Goal: Communication & Community: Share content

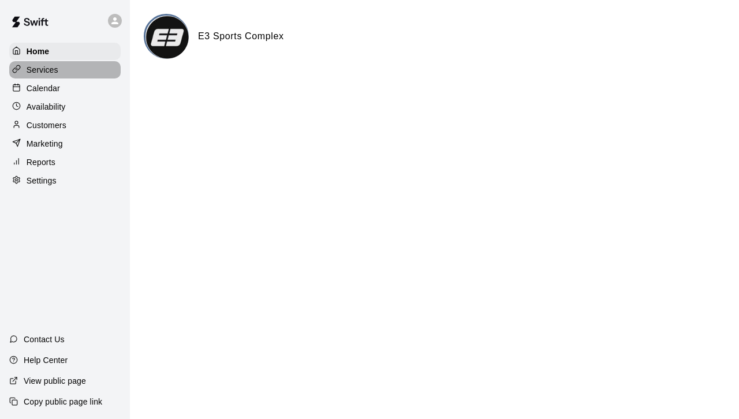
click at [40, 75] on p "Services" at bounding box center [43, 70] width 32 height 12
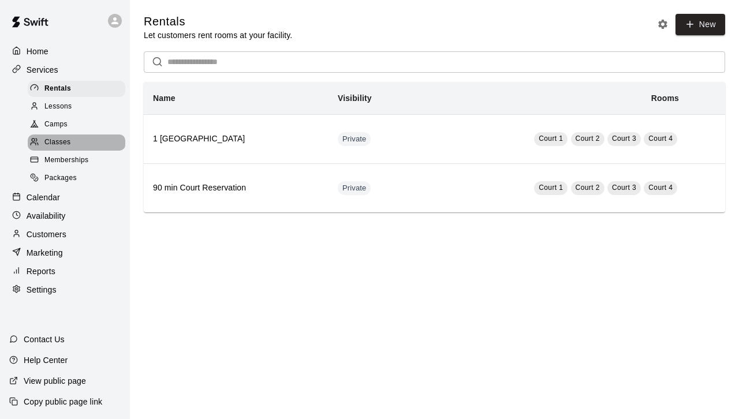
click at [65, 143] on span "Classes" at bounding box center [57, 143] width 26 height 12
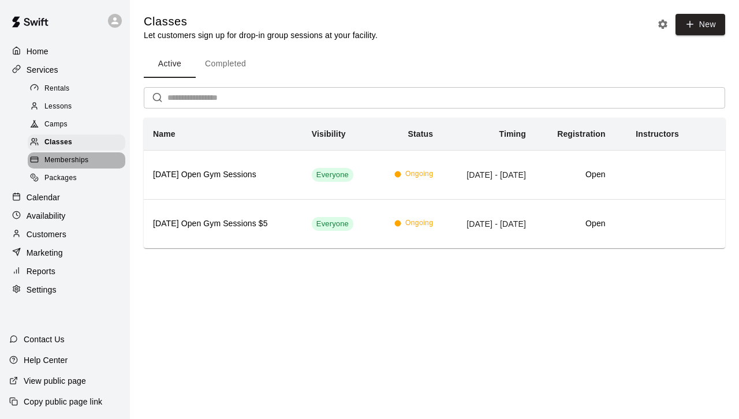
click at [69, 166] on span "Memberships" at bounding box center [66, 161] width 44 height 12
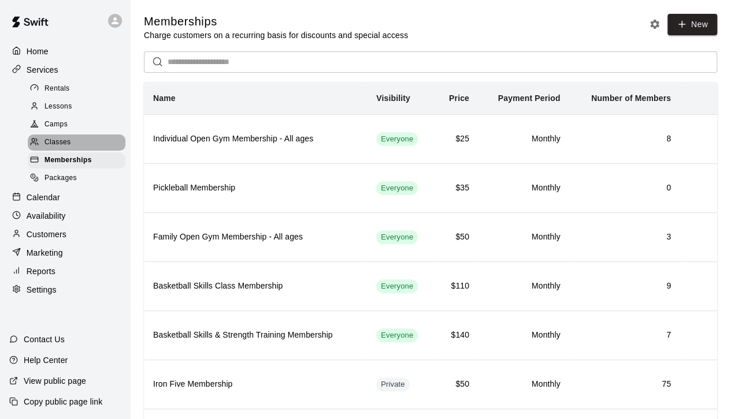
click at [58, 147] on span "Classes" at bounding box center [57, 143] width 26 height 12
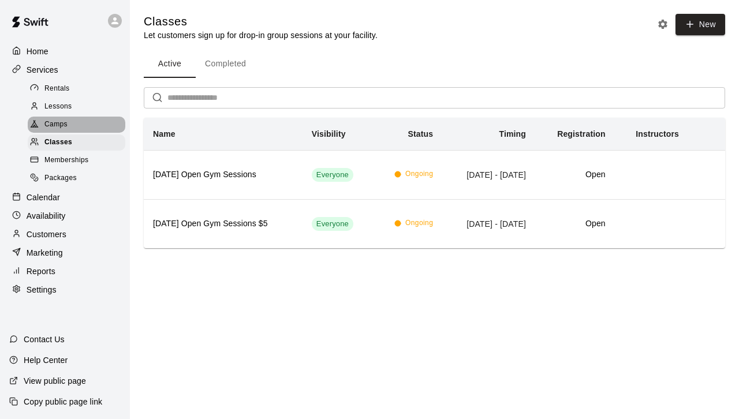
click at [53, 126] on span "Camps" at bounding box center [55, 125] width 23 height 12
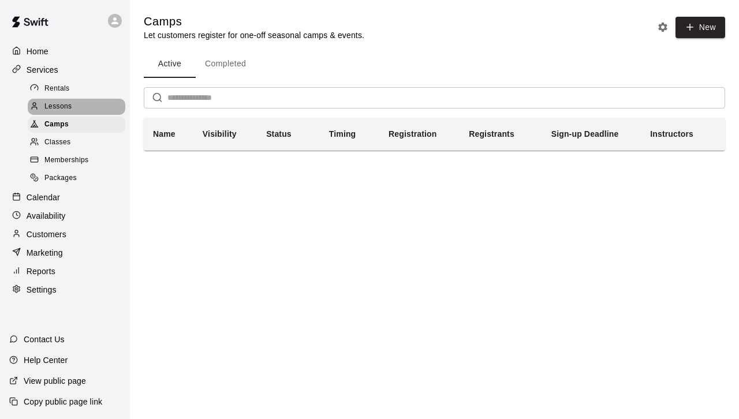
click at [55, 107] on span "Lessons" at bounding box center [58, 107] width 28 height 12
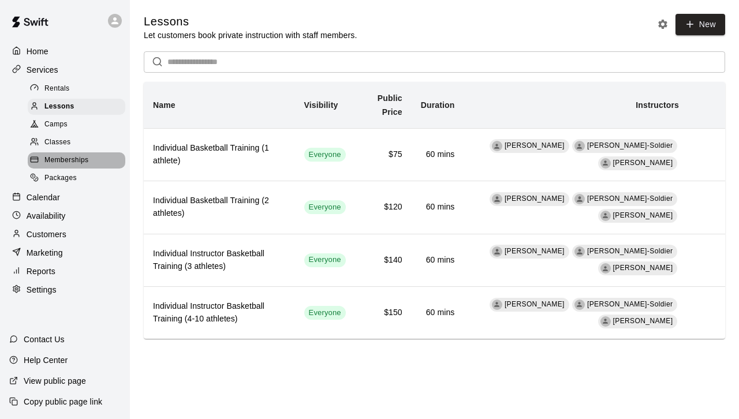
click at [65, 166] on span "Memberships" at bounding box center [66, 161] width 44 height 12
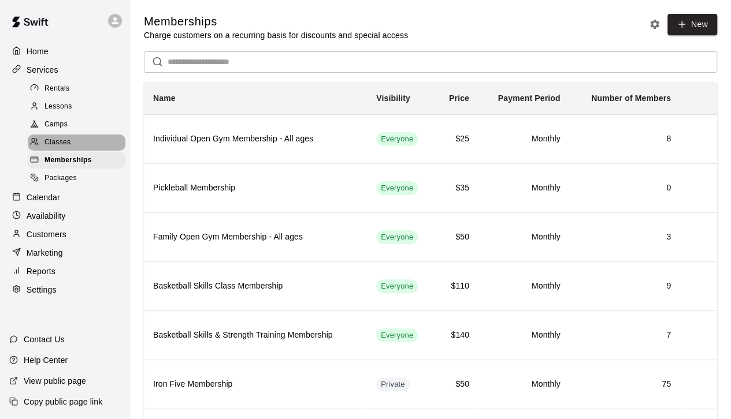
click at [62, 144] on span "Classes" at bounding box center [57, 143] width 26 height 12
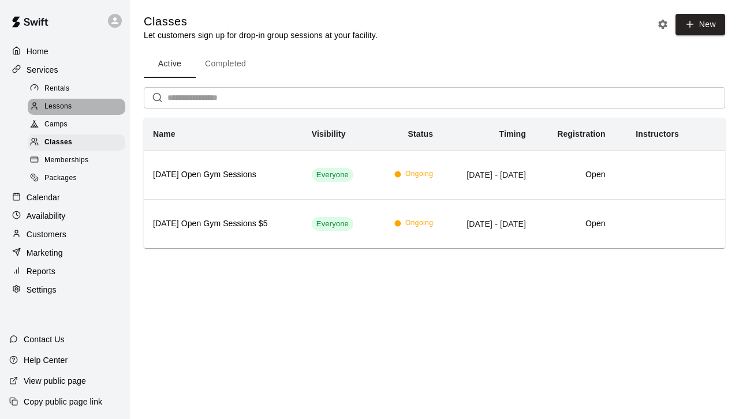
click at [59, 109] on span "Lessons" at bounding box center [58, 107] width 28 height 12
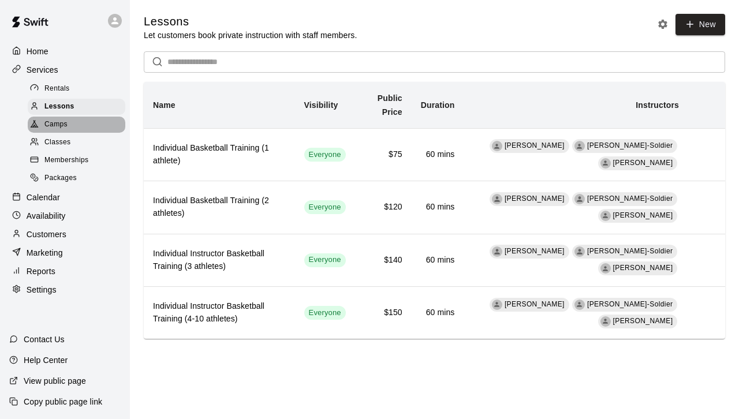
click at [61, 131] on span "Camps" at bounding box center [55, 125] width 23 height 12
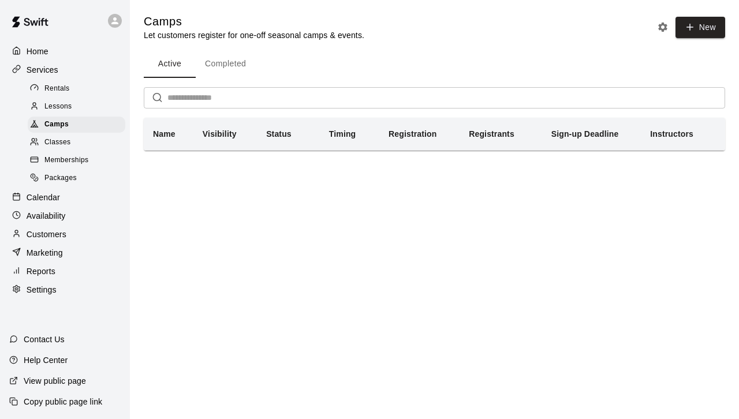
click at [235, 66] on button "Completed" at bounding box center [226, 64] width 60 height 28
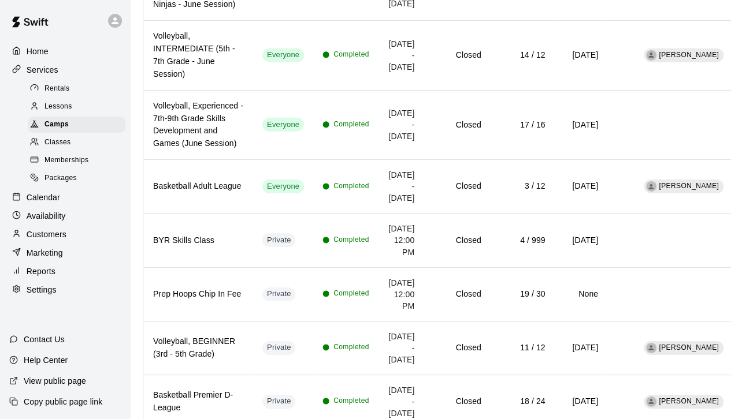
scroll to position [1758, 0]
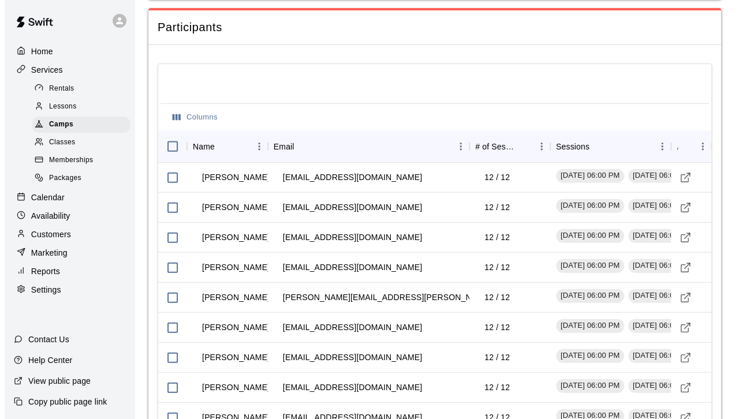
scroll to position [1224, 0]
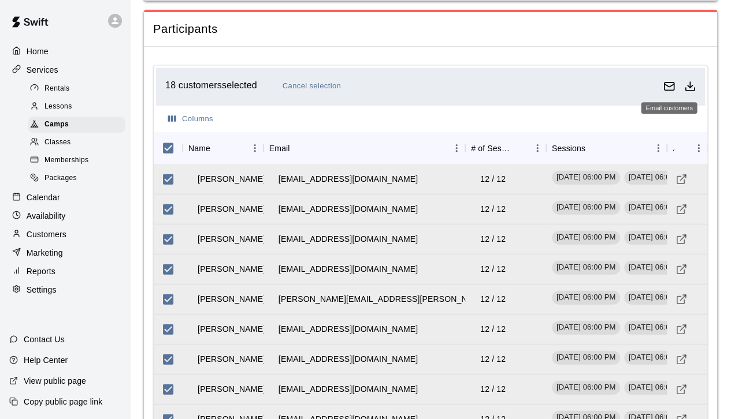
click at [396, 84] on icon "Email customers" at bounding box center [669, 85] width 10 height 3
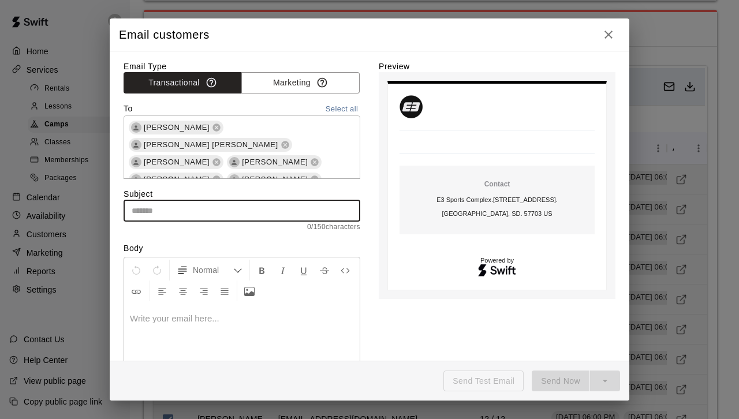
click at [224, 209] on input "text" at bounding box center [242, 210] width 237 height 21
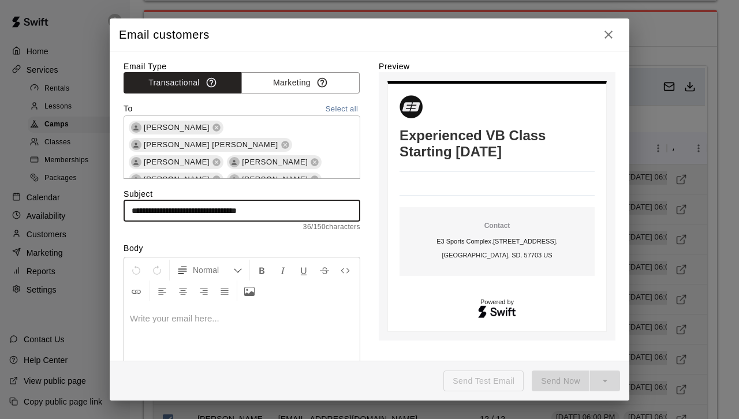
click at [333, 127] on div "[PERSON_NAME] [PERSON_NAME] [PERSON_NAME] [PERSON_NAME] [PERSON_NAME] [PERSON_N…" at bounding box center [242, 301] width 237 height 371
type input "**********"
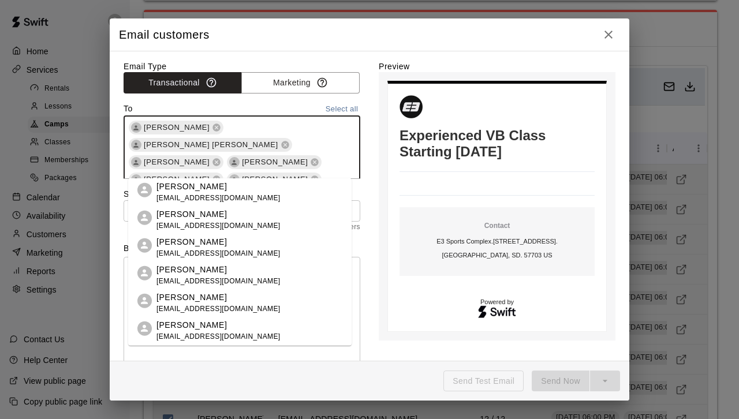
scroll to position [255, 0]
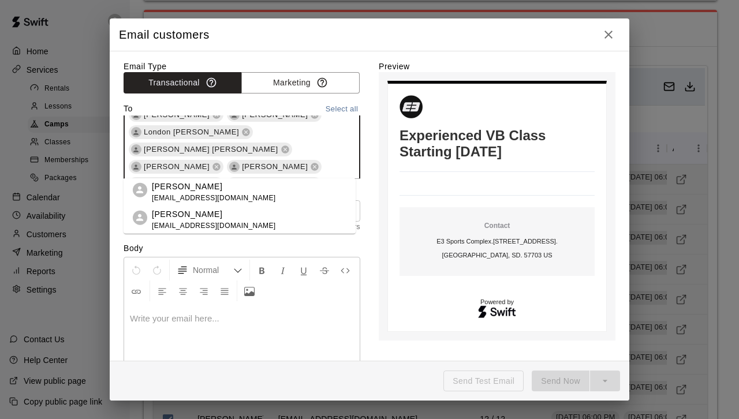
type input "**********"
click at [322, 212] on input "**********" at bounding box center [281, 219] width 113 height 14
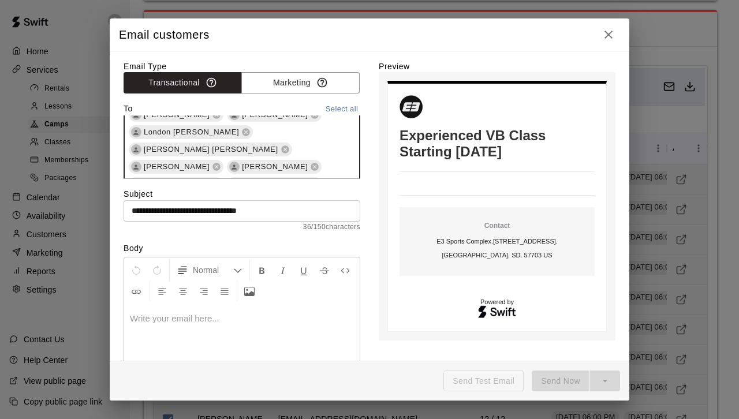
click at [342, 134] on div "[PERSON_NAME] [PERSON_NAME] [PERSON_NAME] [PERSON_NAME] [PERSON_NAME] [PERSON_N…" at bounding box center [242, 45] width 237 height 371
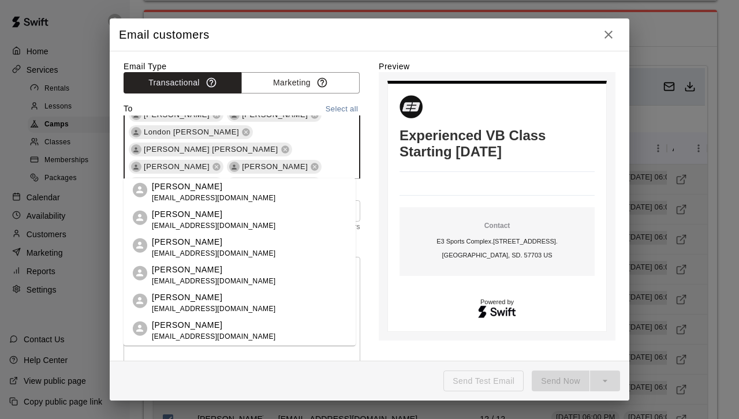
click at [316, 127] on div "[PERSON_NAME] [PERSON_NAME] [PERSON_NAME] [PERSON_NAME] [PERSON_NAME] [PERSON_N…" at bounding box center [242, 45] width 237 height 371
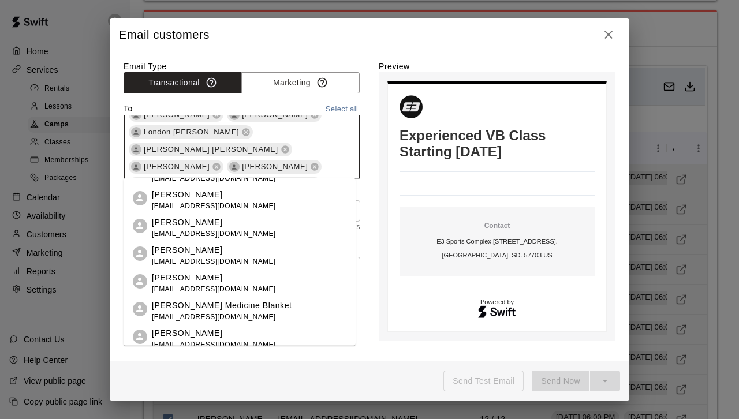
scroll to position [1263, 0]
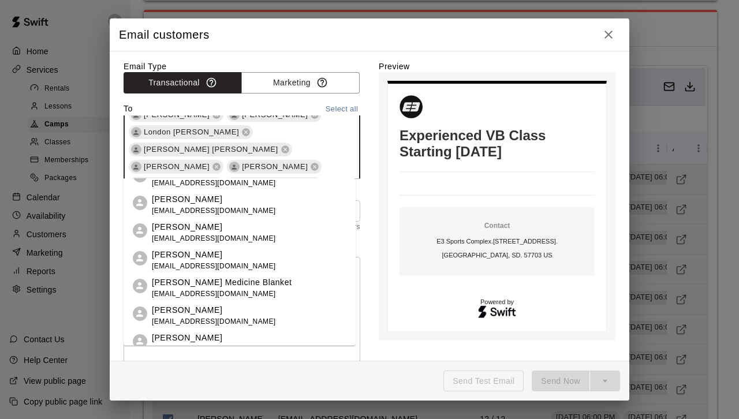
click at [319, 152] on div "[PERSON_NAME] [PERSON_NAME] [PERSON_NAME] [PERSON_NAME] [PERSON_NAME] [PERSON_N…" at bounding box center [242, 45] width 237 height 371
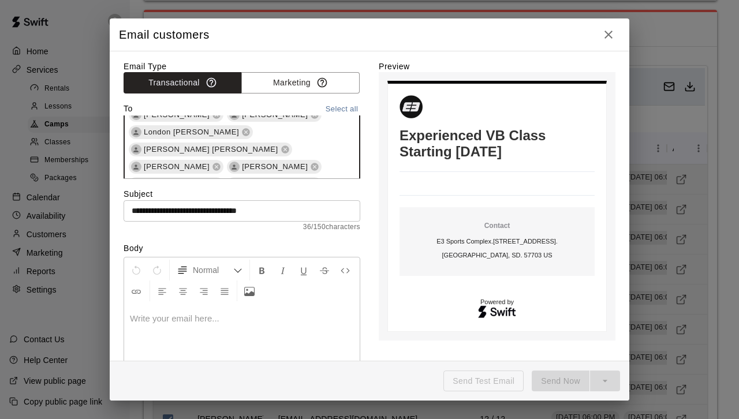
click at [322, 145] on div "[PERSON_NAME] [PERSON_NAME] [PERSON_NAME] [PERSON_NAME] [PERSON_NAME] [PERSON_N…" at bounding box center [242, 45] width 237 height 371
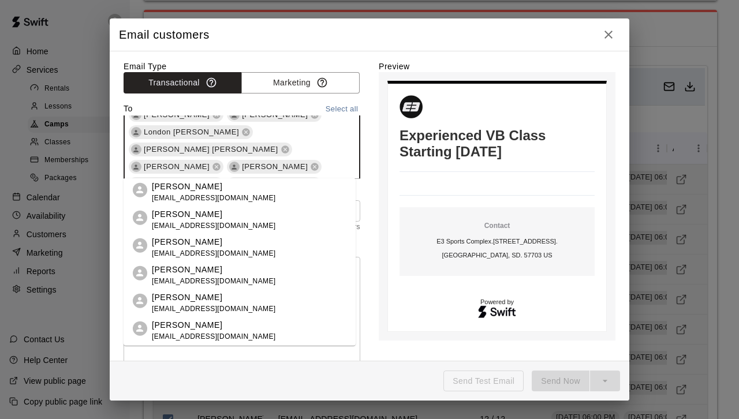
click at [322, 145] on div "[PERSON_NAME] [PERSON_NAME] [PERSON_NAME] [PERSON_NAME] [PERSON_NAME] [PERSON_N…" at bounding box center [242, 45] width 237 height 371
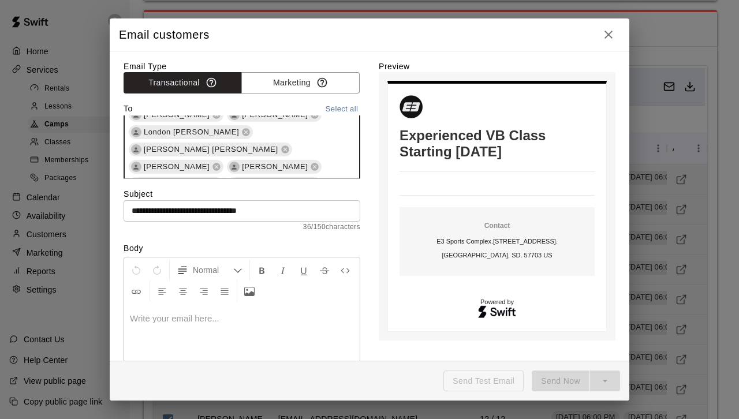
click at [327, 157] on div "[PERSON_NAME] [PERSON_NAME] [PERSON_NAME] [PERSON_NAME] [PERSON_NAME] [PERSON_N…" at bounding box center [242, 45] width 237 height 371
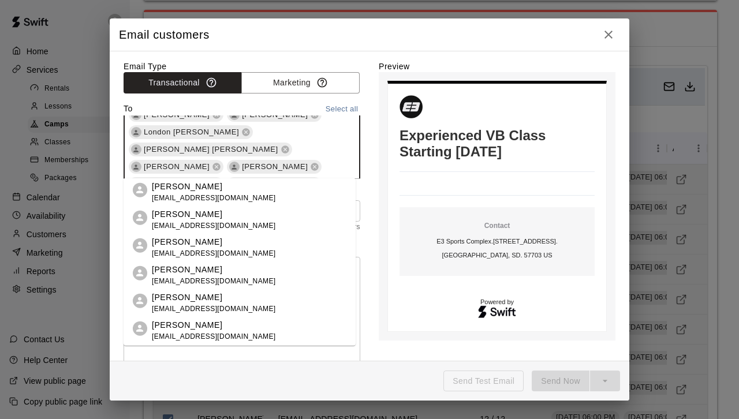
click at [313, 141] on div "[PERSON_NAME] [PERSON_NAME] [PERSON_NAME] [PERSON_NAME] [PERSON_NAME] [PERSON_N…" at bounding box center [242, 45] width 237 height 371
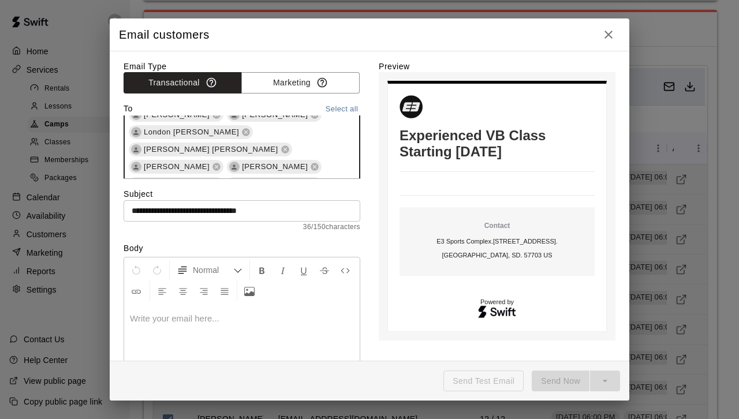
click at [313, 141] on div "[PERSON_NAME] [PERSON_NAME] [PERSON_NAME] [PERSON_NAME] [PERSON_NAME] [PERSON_N…" at bounding box center [242, 45] width 237 height 371
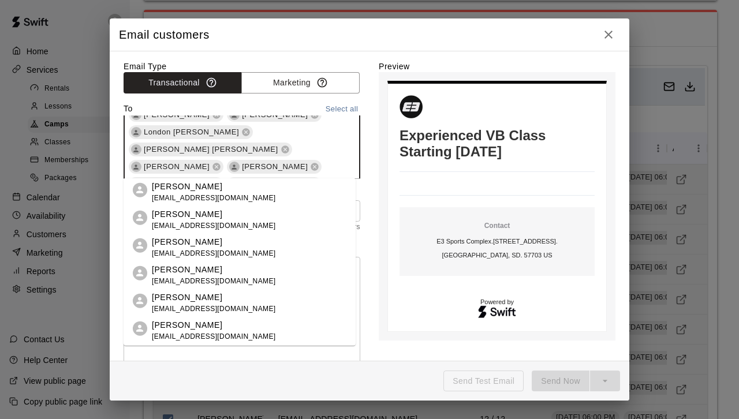
click at [299, 128] on div "[PERSON_NAME] [PERSON_NAME] [PERSON_NAME] [PERSON_NAME] [PERSON_NAME] [PERSON_N…" at bounding box center [242, 45] width 237 height 371
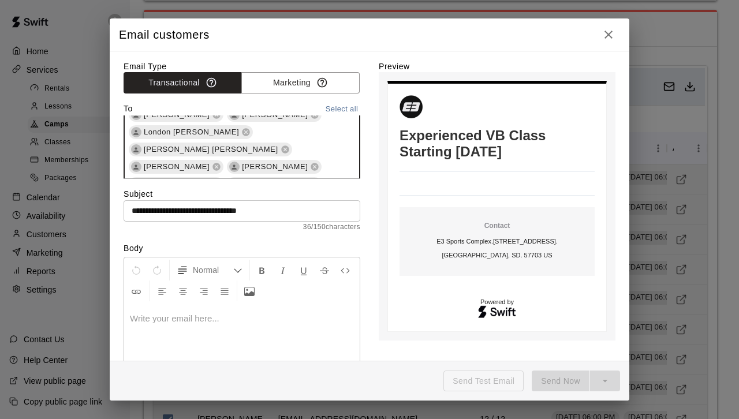
click at [299, 128] on div "[PERSON_NAME] [PERSON_NAME] [PERSON_NAME] [PERSON_NAME] [PERSON_NAME] [PERSON_N…" at bounding box center [242, 45] width 237 height 371
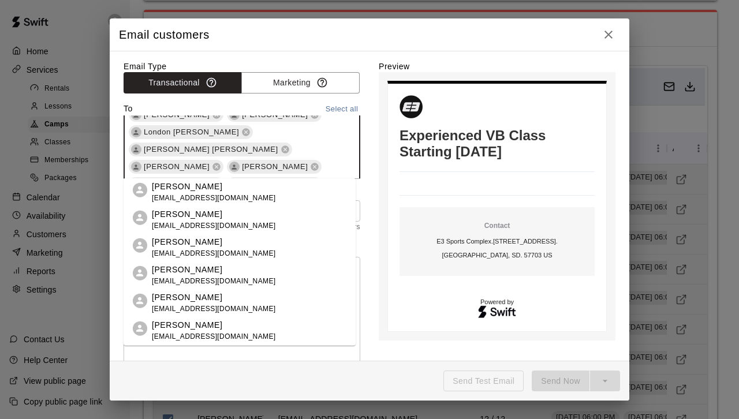
click at [299, 128] on div "[PERSON_NAME] [PERSON_NAME] [PERSON_NAME] [PERSON_NAME] [PERSON_NAME] [PERSON_N…" at bounding box center [242, 45] width 237 height 371
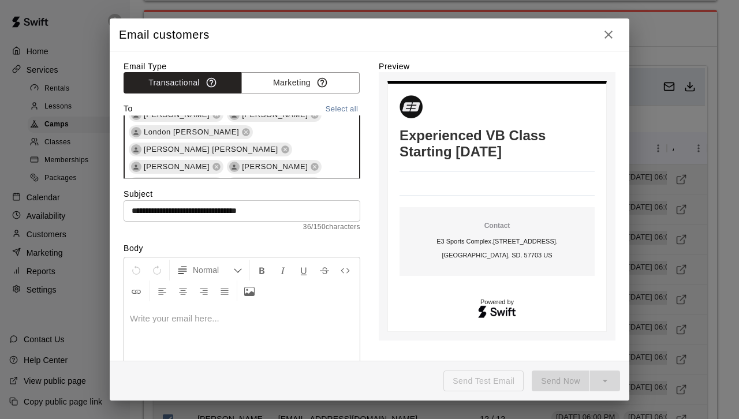
click at [299, 128] on div "[PERSON_NAME] [PERSON_NAME] [PERSON_NAME] [PERSON_NAME] [PERSON_NAME] [PERSON_N…" at bounding box center [242, 45] width 237 height 371
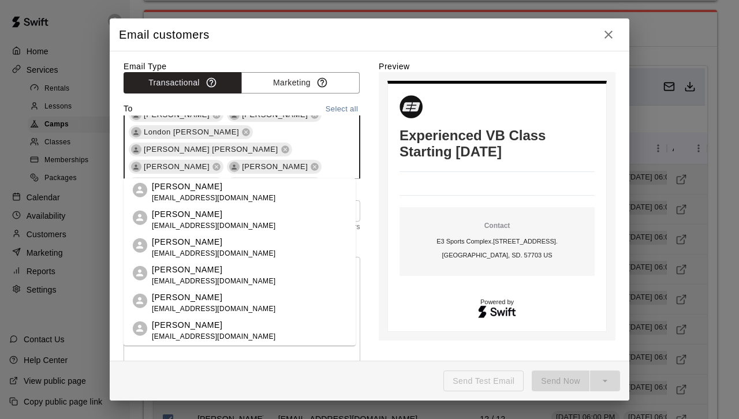
click at [299, 128] on div "[PERSON_NAME] [PERSON_NAME] [PERSON_NAME] [PERSON_NAME] [PERSON_NAME] [PERSON_N…" at bounding box center [242, 45] width 237 height 371
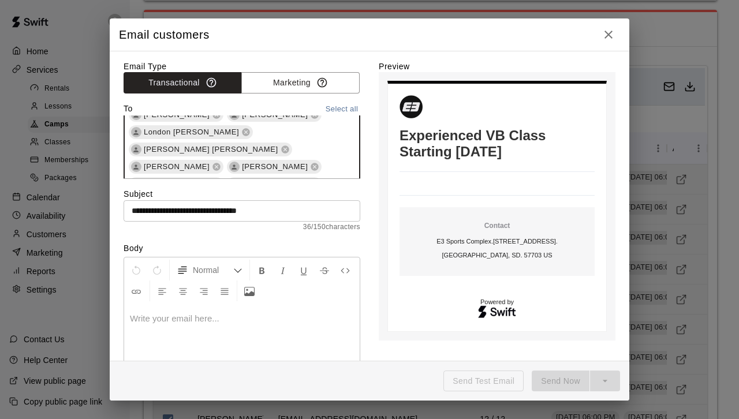
click at [299, 128] on div "[PERSON_NAME] [PERSON_NAME] [PERSON_NAME] [PERSON_NAME] [PERSON_NAME] [PERSON_N…" at bounding box center [242, 45] width 237 height 371
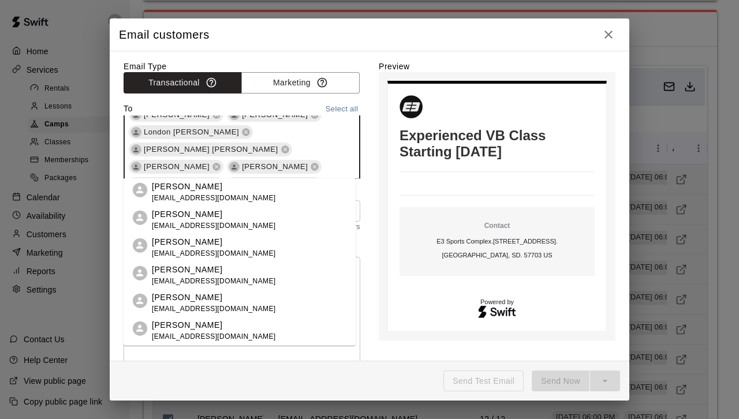
click at [299, 128] on div "[PERSON_NAME] [PERSON_NAME] [PERSON_NAME] [PERSON_NAME] [PERSON_NAME] [PERSON_N…" at bounding box center [242, 45] width 237 height 371
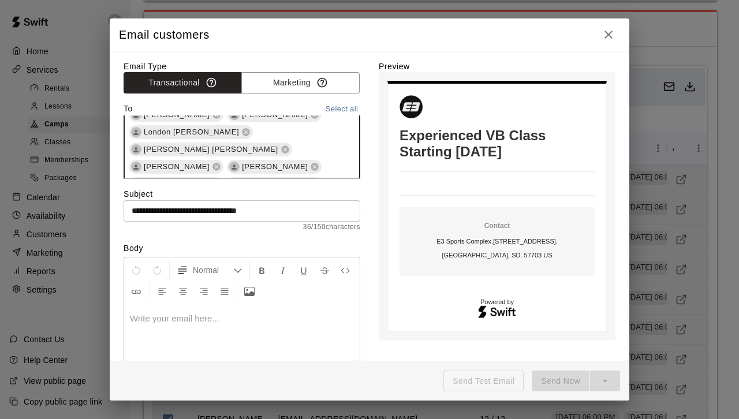
click at [210, 128] on div "[PERSON_NAME] [PERSON_NAME] [PERSON_NAME] [PERSON_NAME] [PERSON_NAME] [PERSON_N…" at bounding box center [242, 45] width 237 height 371
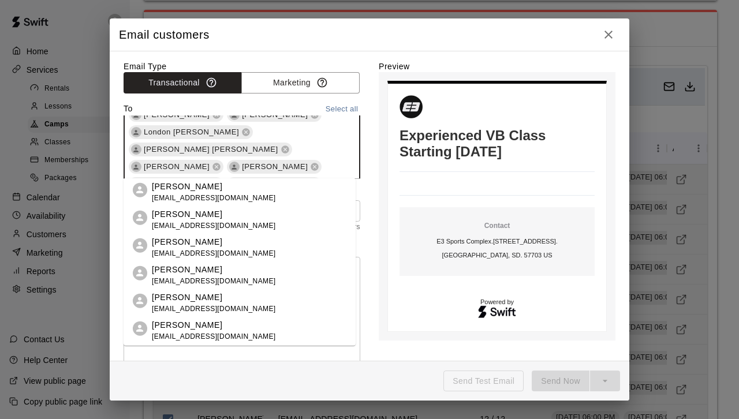
click at [210, 128] on div "[PERSON_NAME] [PERSON_NAME] [PERSON_NAME] [PERSON_NAME] [PERSON_NAME] [PERSON_N…" at bounding box center [242, 45] width 237 height 371
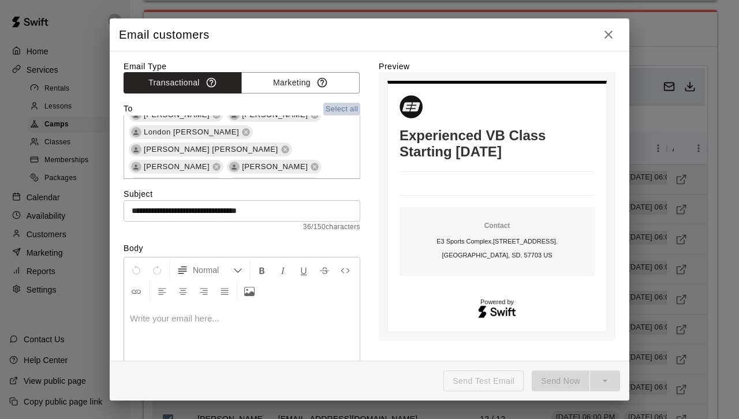
click at [333, 106] on button "Select all" at bounding box center [342, 109] width 37 height 13
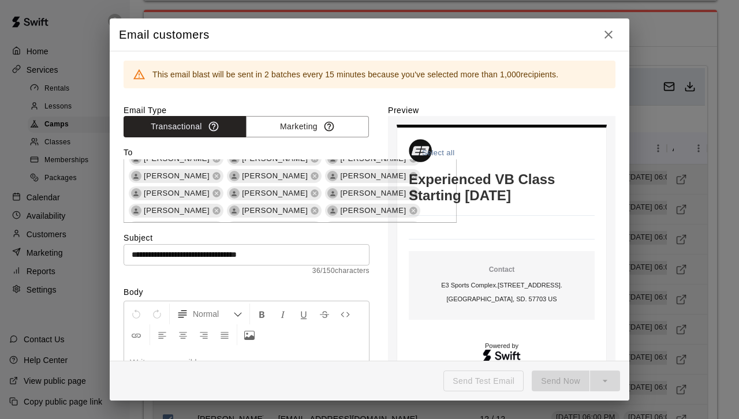
scroll to position [273, 0]
click at [333, 106] on label "Email Type" at bounding box center [247, 111] width 246 height 12
click at [396, 151] on button "Select all" at bounding box center [438, 153] width 37 height 13
click at [278, 122] on button "Marketing" at bounding box center [307, 126] width 123 height 21
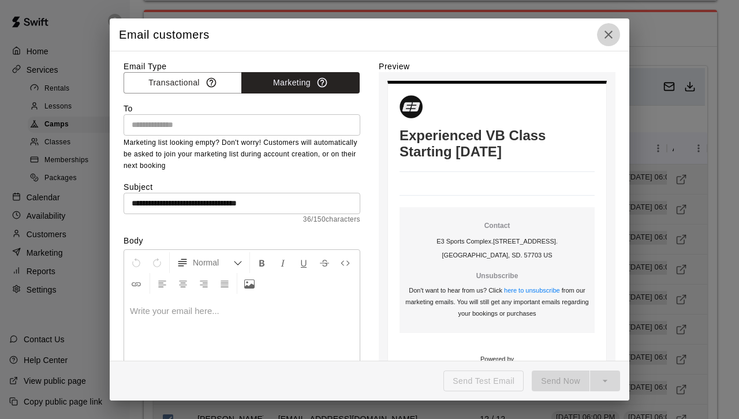
click at [396, 31] on icon "button" at bounding box center [609, 35] width 14 height 14
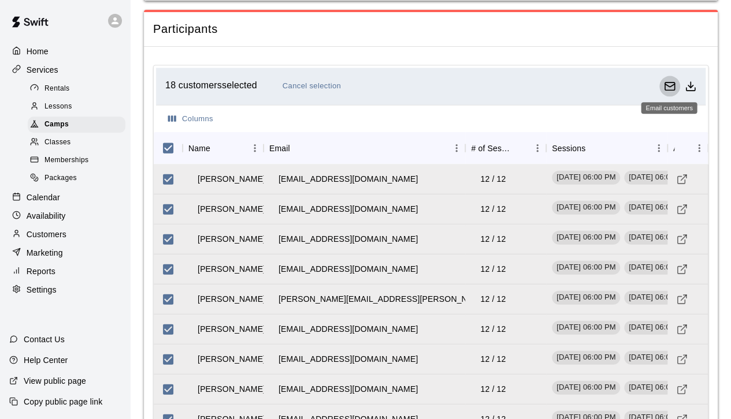
click at [396, 84] on icon "Email customers" at bounding box center [669, 85] width 10 height 3
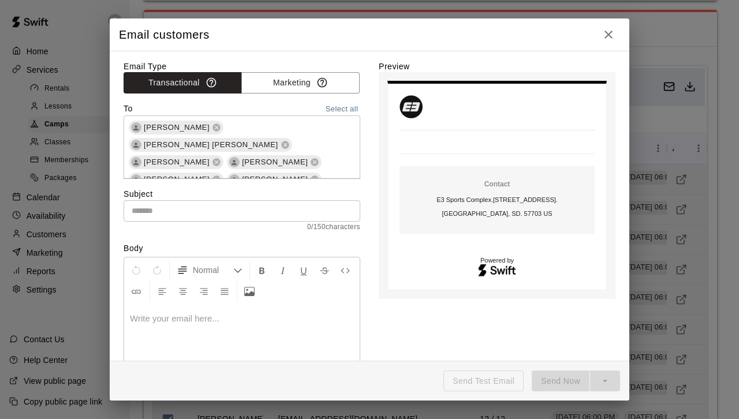
click at [308, 135] on div "[PERSON_NAME] [PERSON_NAME] [PERSON_NAME] [PERSON_NAME] [PERSON_NAME] [PERSON_N…" at bounding box center [242, 301] width 237 height 371
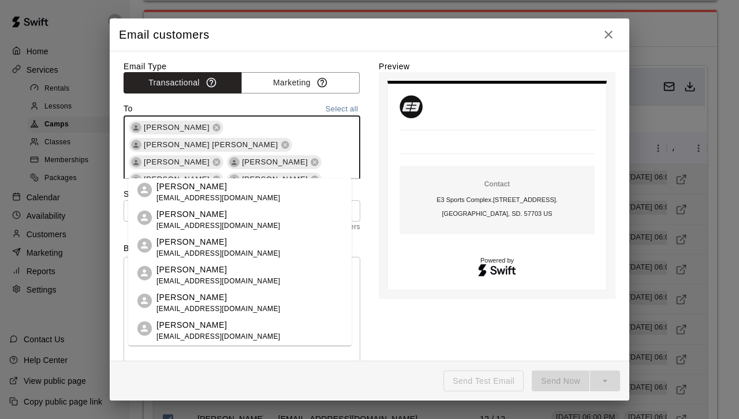
scroll to position [255, 0]
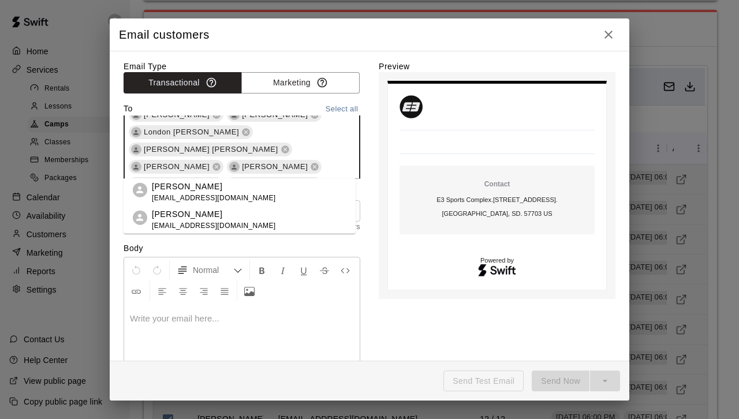
type input "******"
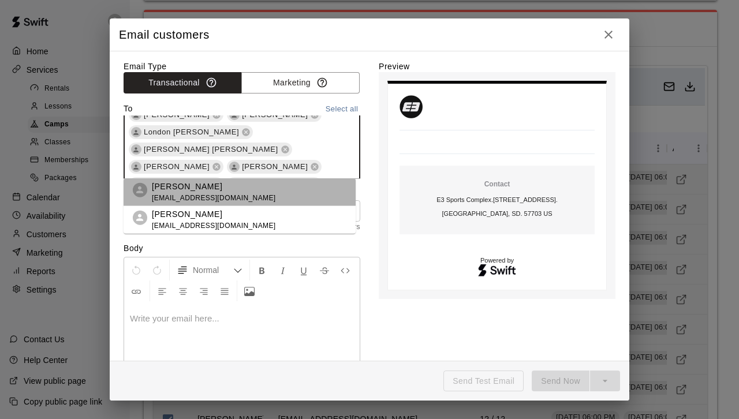
click at [182, 193] on span "[EMAIL_ADDRESS][DOMAIN_NAME]" at bounding box center [214, 198] width 124 height 12
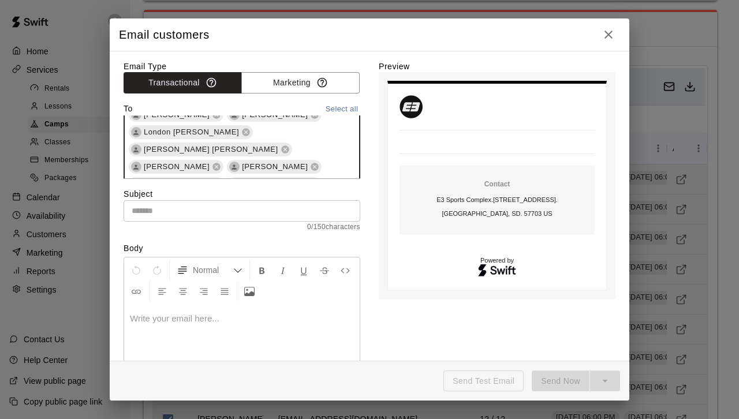
scroll to position [0, 61]
type input "**********"
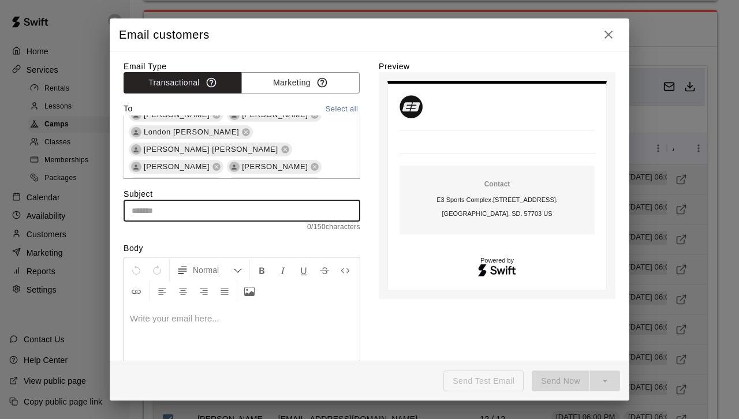
scroll to position [0, 0]
click at [328, 164] on div "**********" at bounding box center [242, 52] width 237 height 385
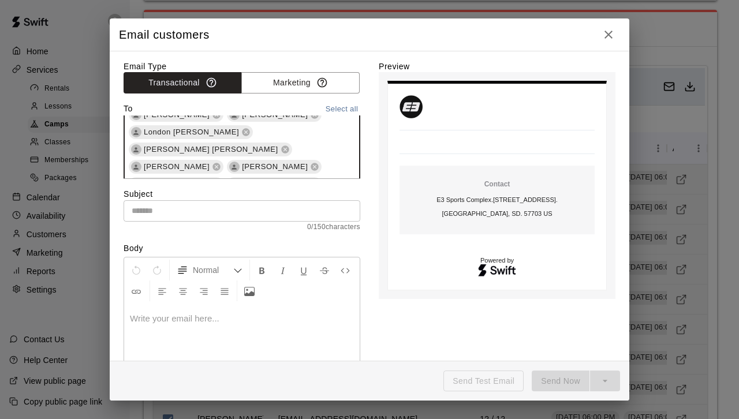
click at [172, 228] on input "**********" at bounding box center [149, 235] width 44 height 14
click at [334, 163] on div "**********" at bounding box center [242, 52] width 237 height 385
click at [172, 228] on input "**********" at bounding box center [149, 235] width 44 height 14
click at [336, 165] on div "**********" at bounding box center [242, 52] width 237 height 385
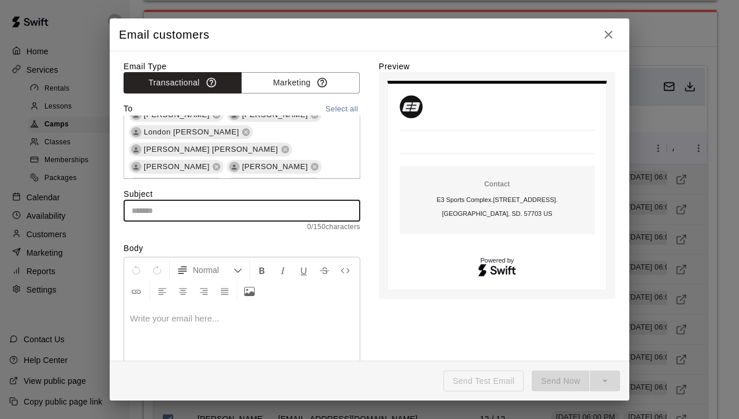
click at [332, 163] on div "**********" at bounding box center [242, 52] width 237 height 385
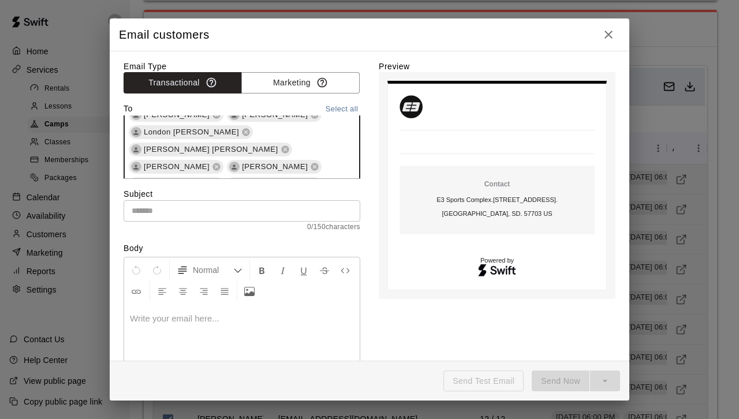
type input "**********"
click at [172, 228] on input "**********" at bounding box center [149, 235] width 44 height 14
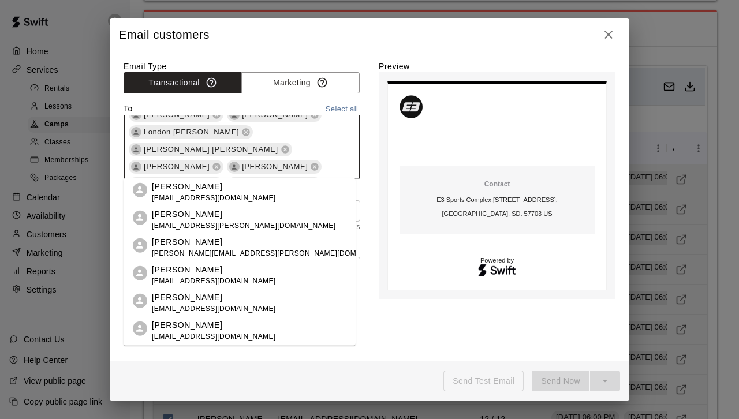
type input "*"
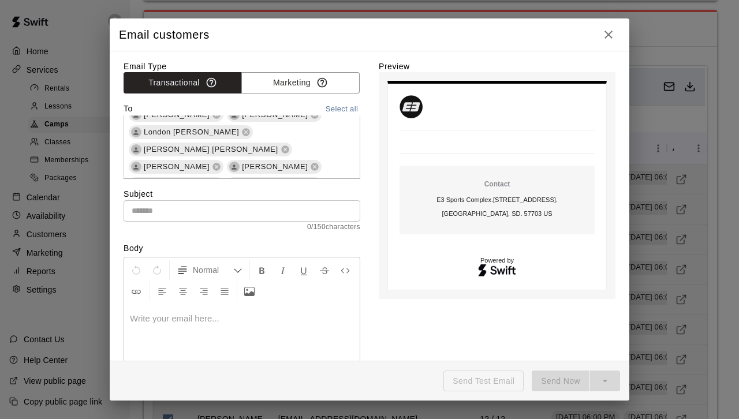
click at [366, 172] on div "Email Type Transactional Marketing To Select all Tia Jiron Kaia Sheets Carlson …" at bounding box center [370, 289] width 492 height 457
click at [220, 208] on input "text" at bounding box center [242, 210] width 237 height 21
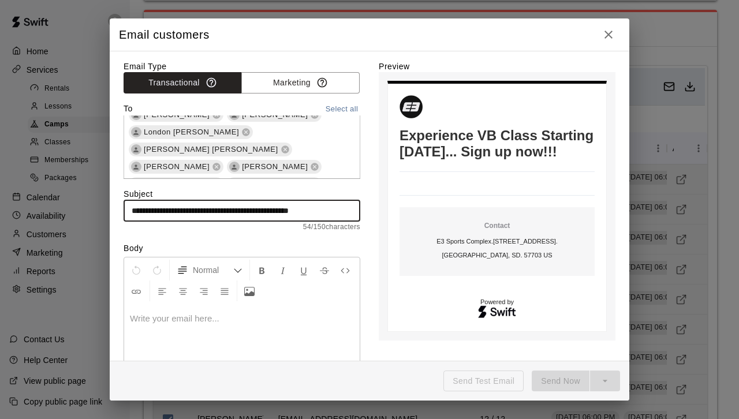
type input "**********"
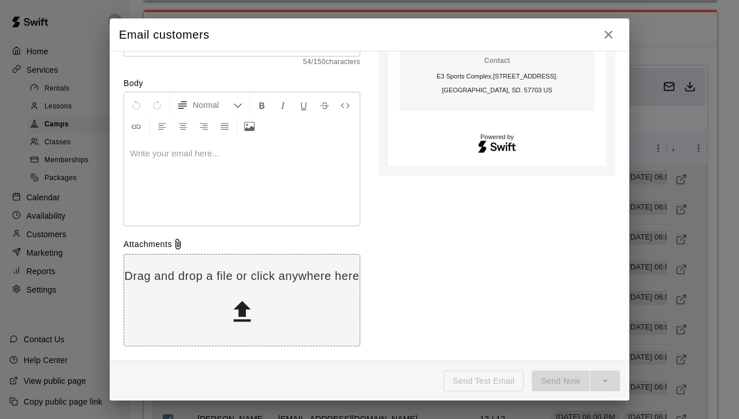
scroll to position [164, 0]
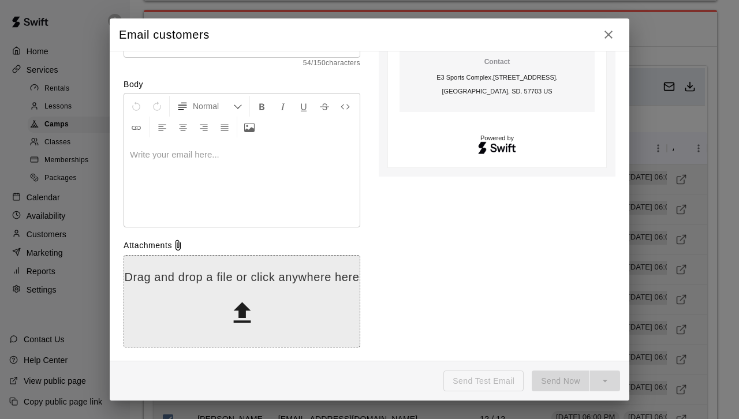
click at [244, 327] on icon at bounding box center [242, 313] width 29 height 29
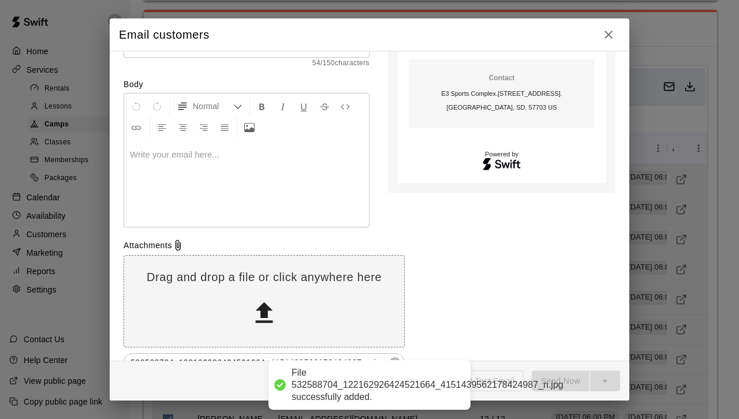
click at [158, 153] on p at bounding box center [246, 155] width 233 height 12
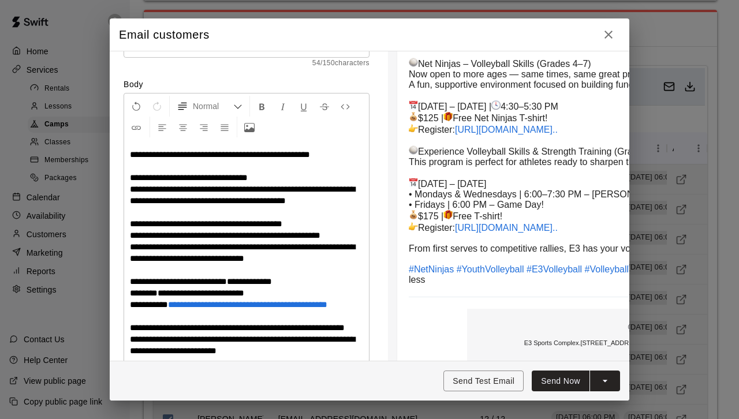
scroll to position [355, 0]
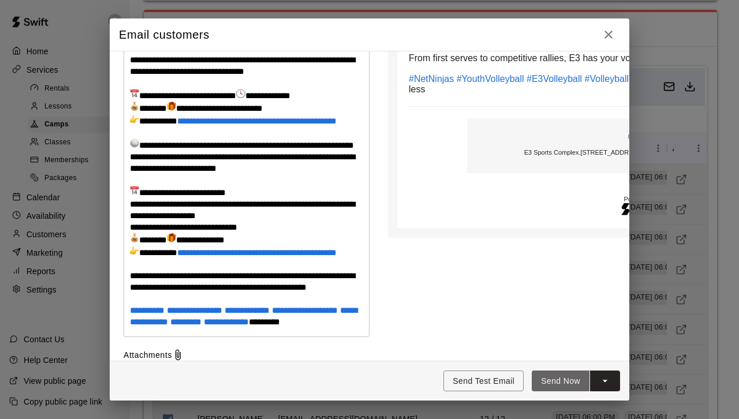
click at [568, 381] on button "Send Now" at bounding box center [561, 381] width 58 height 21
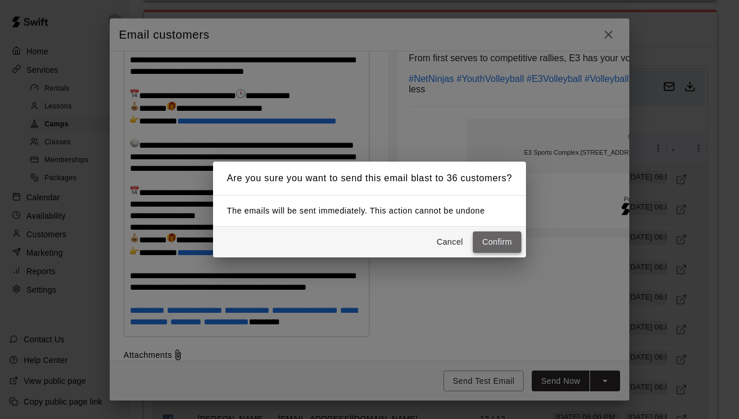
click at [491, 236] on button "Confirm" at bounding box center [497, 242] width 49 height 21
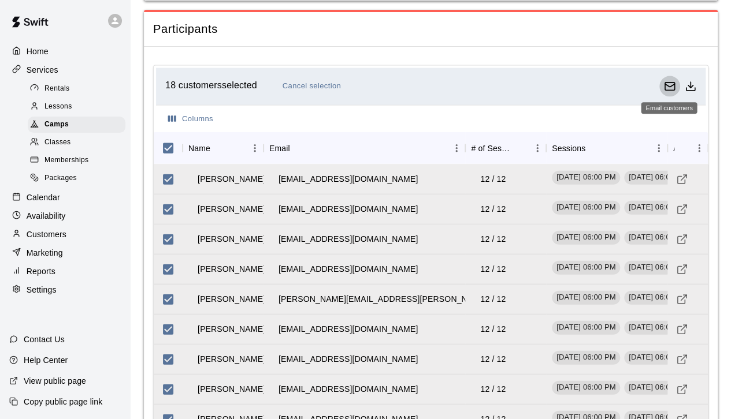
click at [668, 84] on icon "Email customers" at bounding box center [669, 85] width 10 height 3
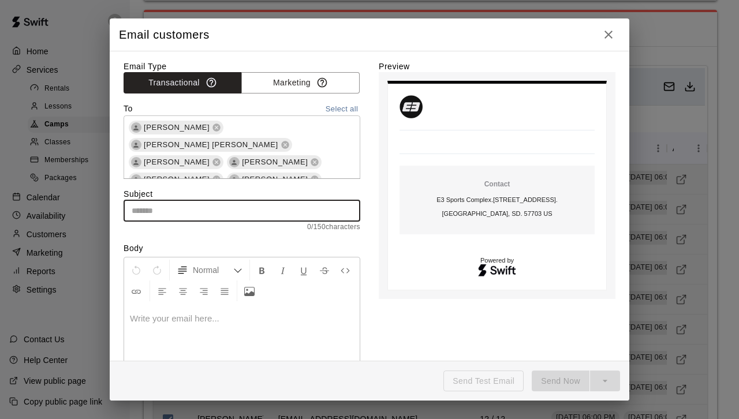
click at [235, 208] on input "text" at bounding box center [242, 210] width 237 height 21
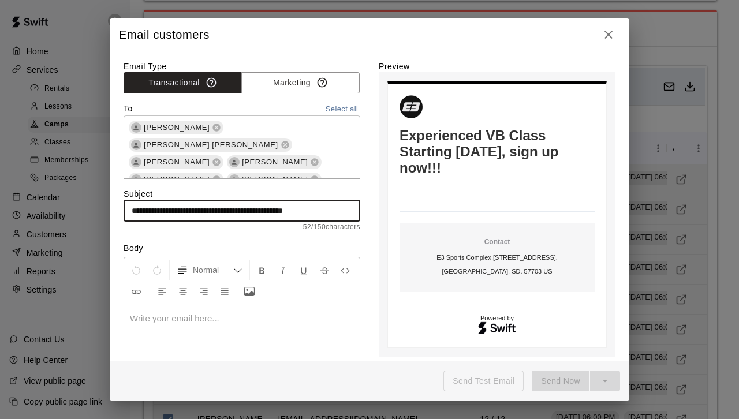
type input "**********"
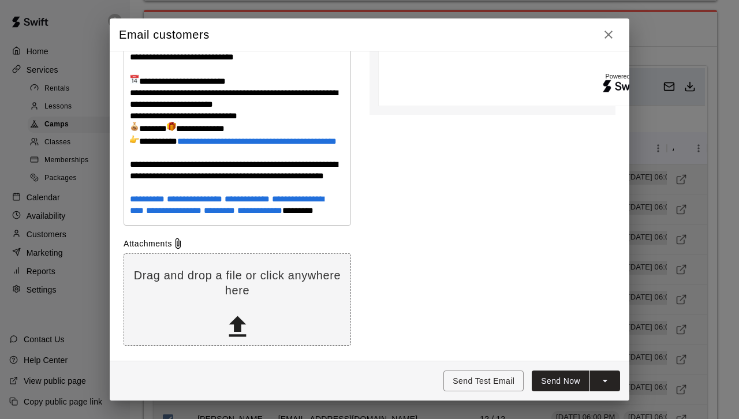
scroll to position [511, 0]
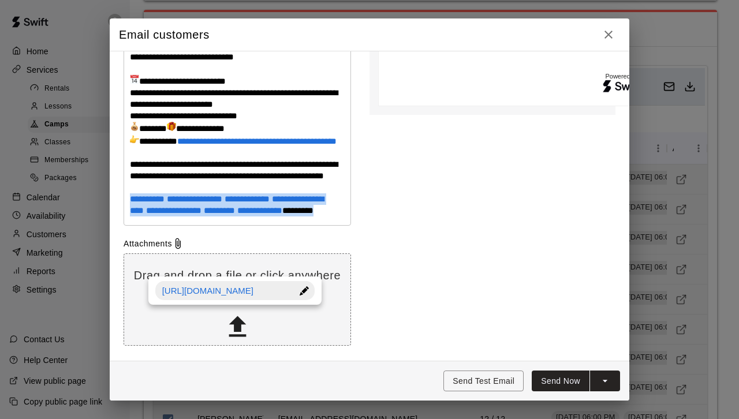
drag, startPoint x: 193, startPoint y: 272, endPoint x: 130, endPoint y: 242, distance: 69.5
click at [130, 217] on p "**********" at bounding box center [237, 25] width 215 height 381
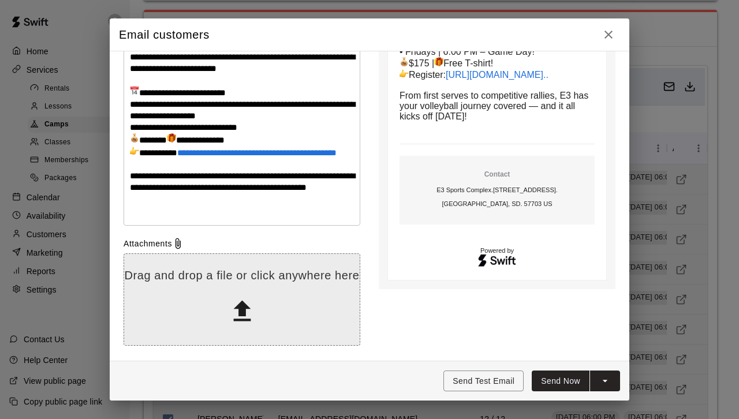
click at [255, 299] on div "Drag and drop a file or click anywhere here" at bounding box center [242, 300] width 237 height 92
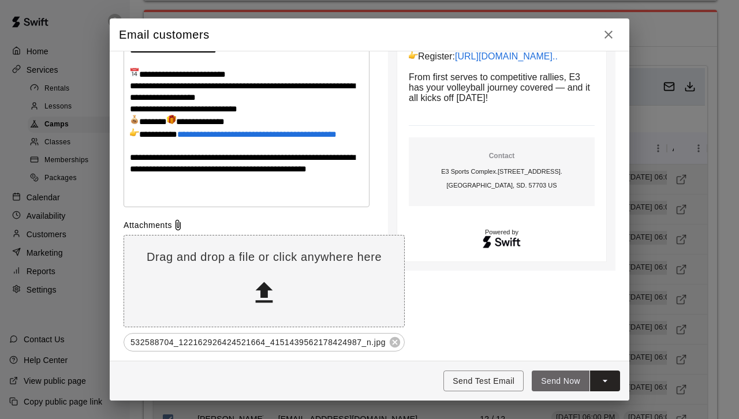
click at [564, 381] on button "Send Now" at bounding box center [561, 381] width 58 height 21
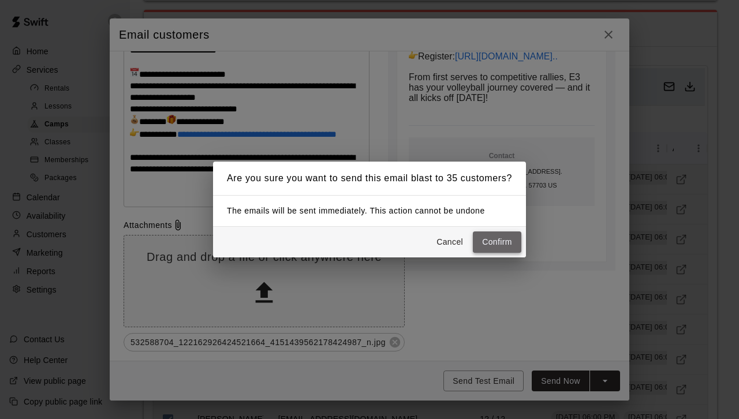
click at [501, 240] on button "Confirm" at bounding box center [497, 242] width 49 height 21
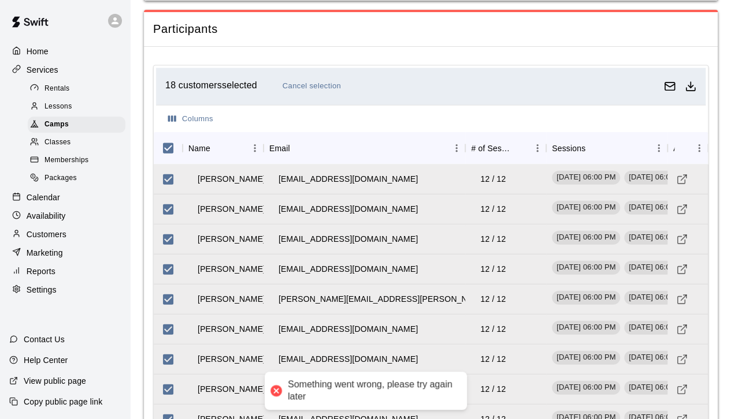
click at [275, 391] on div at bounding box center [275, 391] width 16 height 16
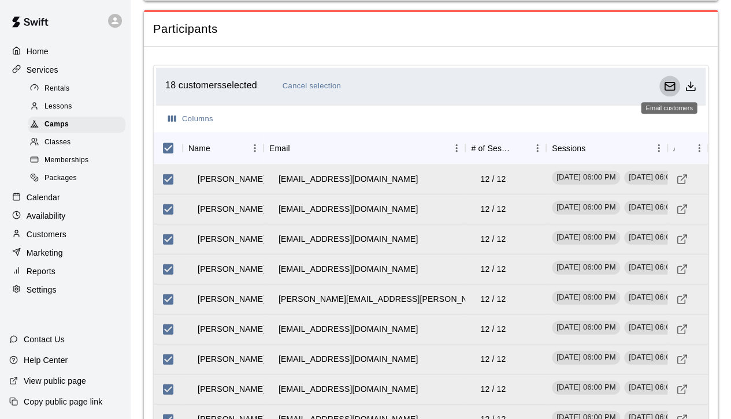
click at [668, 81] on icon "Email customers" at bounding box center [670, 87] width 12 height 12
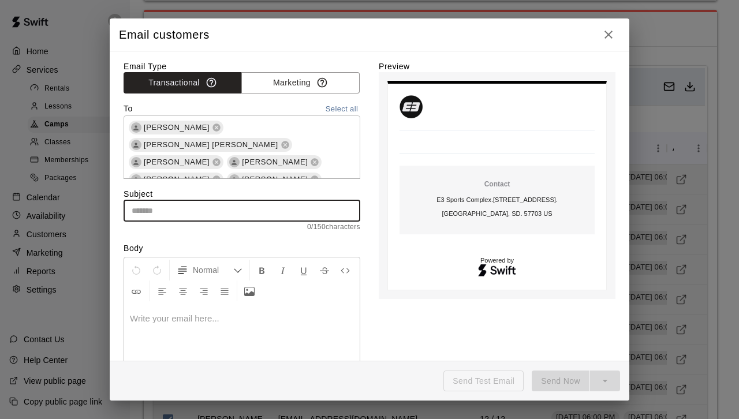
click at [258, 209] on input "text" at bounding box center [242, 210] width 237 height 21
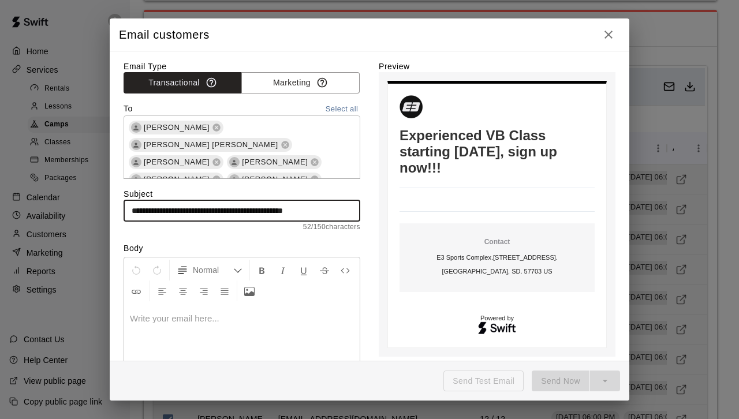
type input "**********"
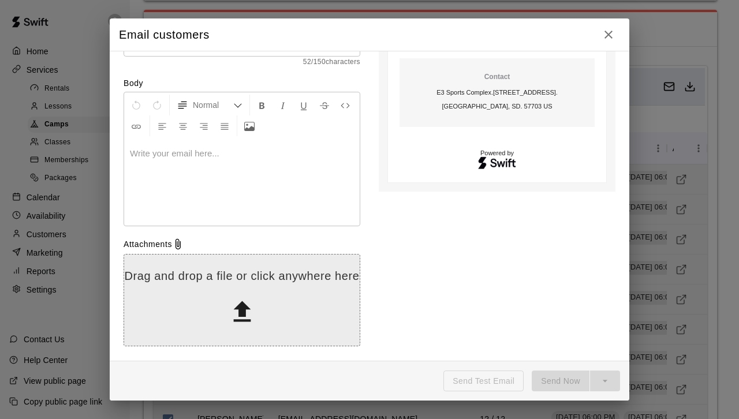
click at [287, 318] on div "Drag and drop a file or click anywhere here" at bounding box center [242, 301] width 236 height 64
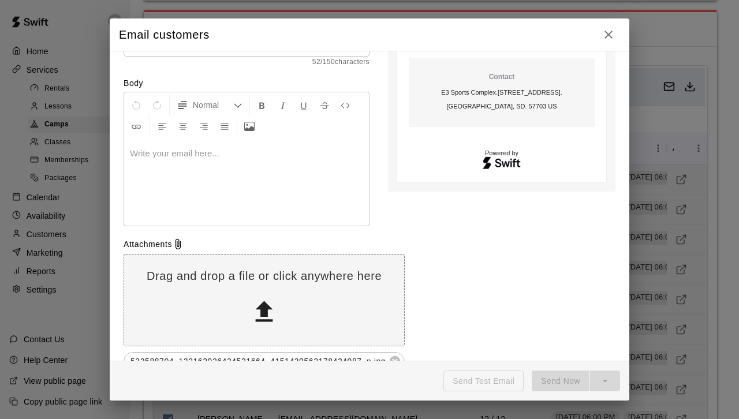
click at [196, 156] on p at bounding box center [246, 154] width 233 height 12
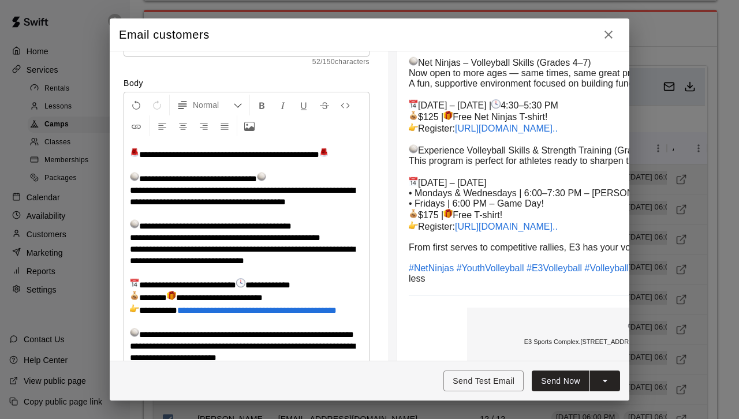
scroll to position [355, 0]
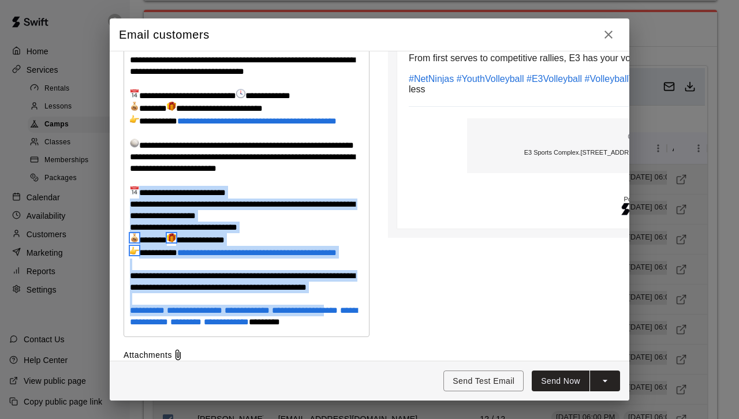
drag, startPoint x: 351, startPoint y: 343, endPoint x: 269, endPoint y: 220, distance: 148.7
click at [269, 220] on p "**********" at bounding box center [246, 143] width 233 height 370
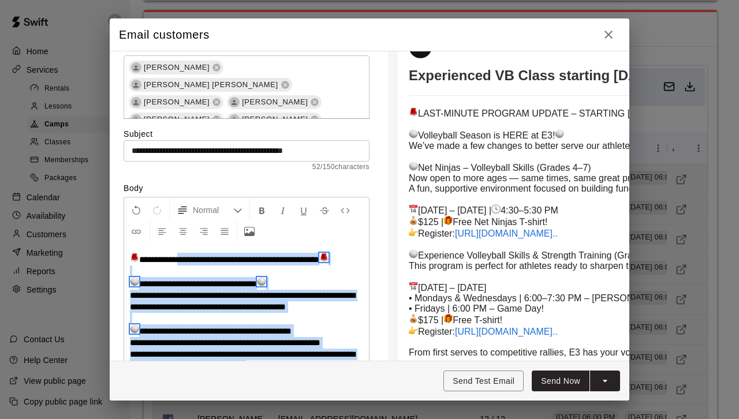
scroll to position [0, 0]
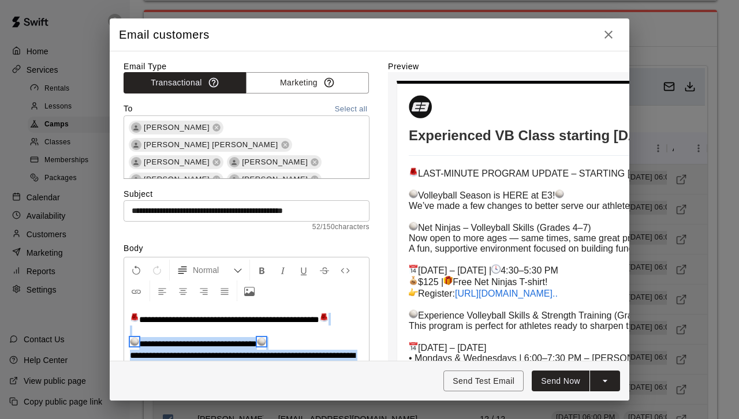
drag, startPoint x: 323, startPoint y: 144, endPoint x: 188, endPoint y: 332, distance: 231.4
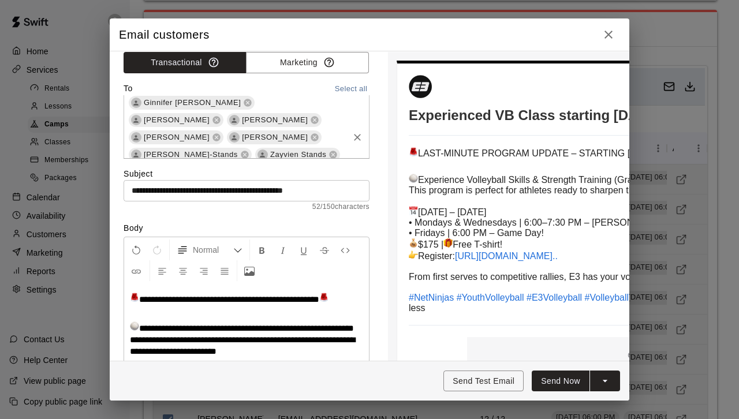
scroll to position [255, 0]
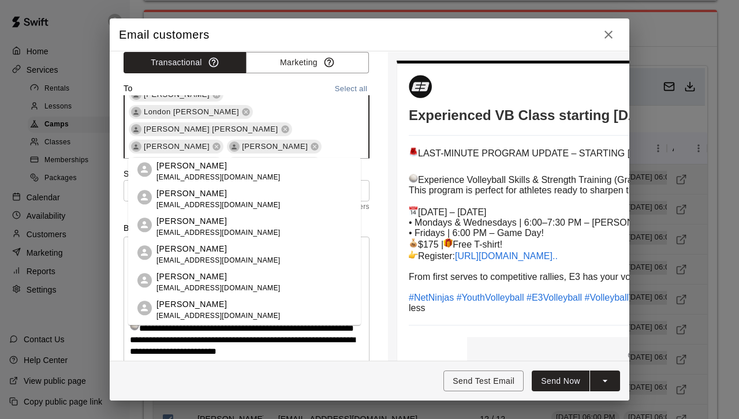
click at [277, 192] on input "text" at bounding box center [286, 199] width 122 height 14
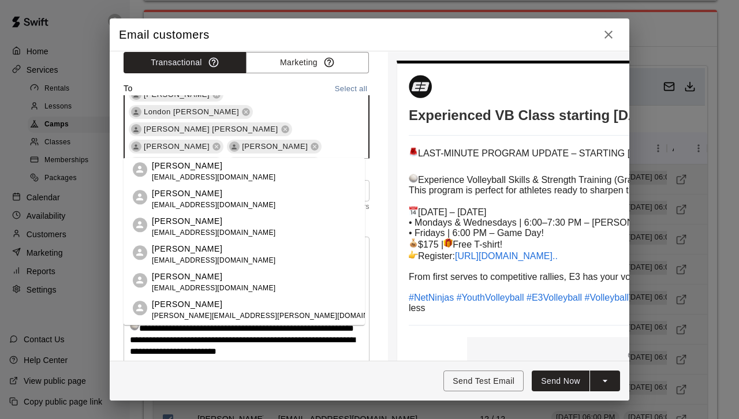
type input "***"
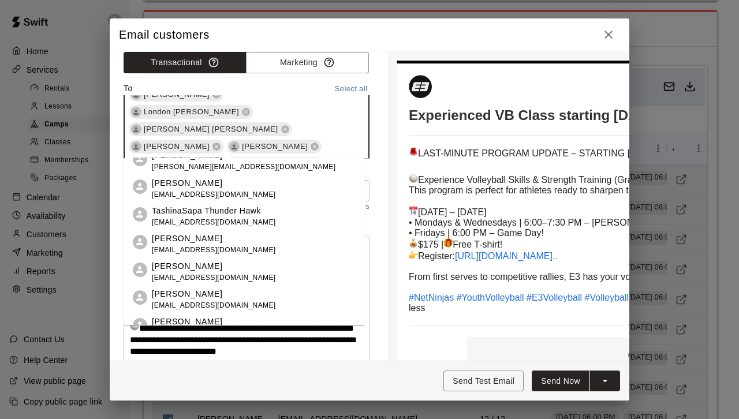
scroll to position [124, 0]
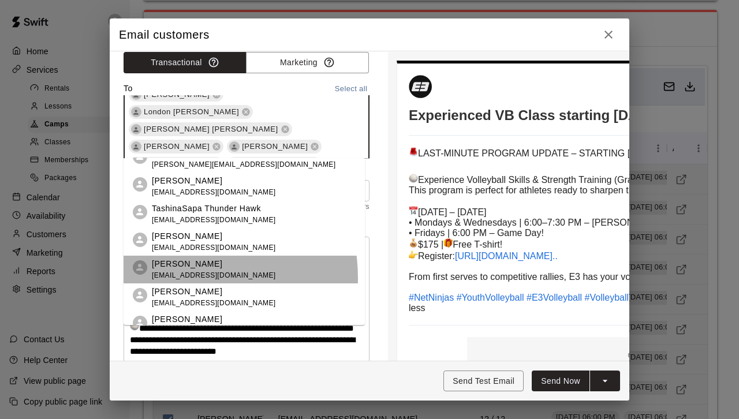
click at [172, 278] on span "[EMAIL_ADDRESS][DOMAIN_NAME]" at bounding box center [214, 276] width 124 height 12
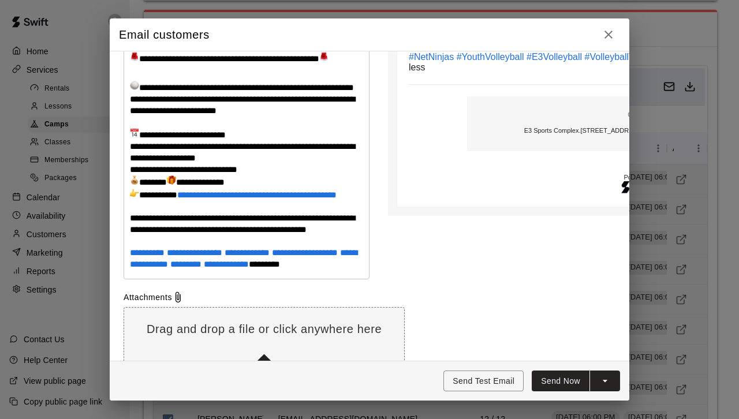
scroll to position [266, 0]
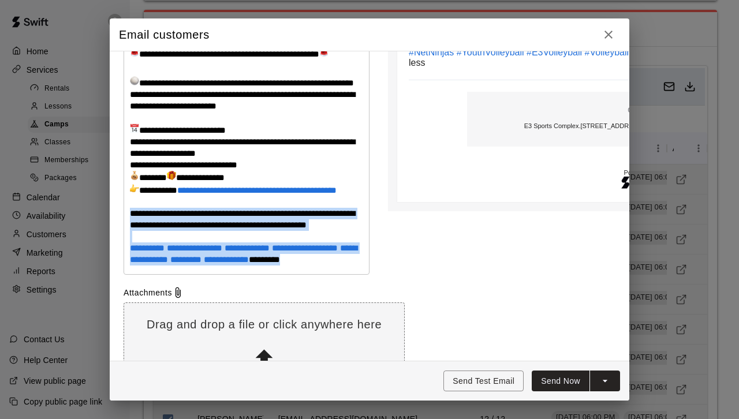
drag, startPoint x: 353, startPoint y: 288, endPoint x: 131, endPoint y: 232, distance: 229.4
click at [131, 232] on p "**********" at bounding box center [246, 165] width 233 height 201
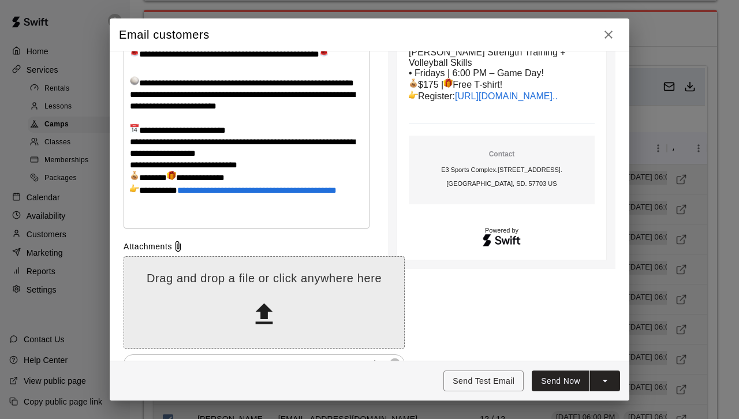
click at [267, 324] on icon at bounding box center [264, 314] width 17 height 21
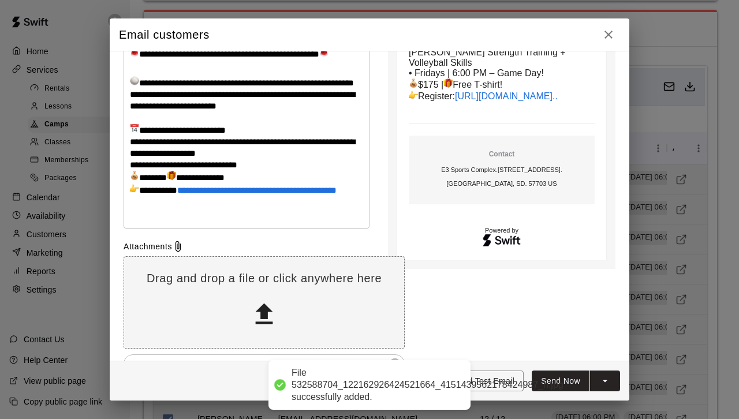
click at [503, 381] on div "File 532588704_122162926424521664_4151439562178424987_n.jpg successfully added." at bounding box center [428, 385] width 272 height 36
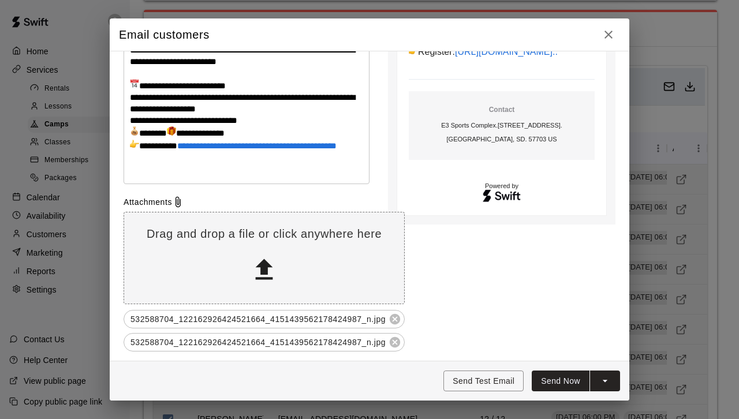
scroll to position [336, 0]
click at [394, 313] on icon at bounding box center [395, 319] width 13 height 13
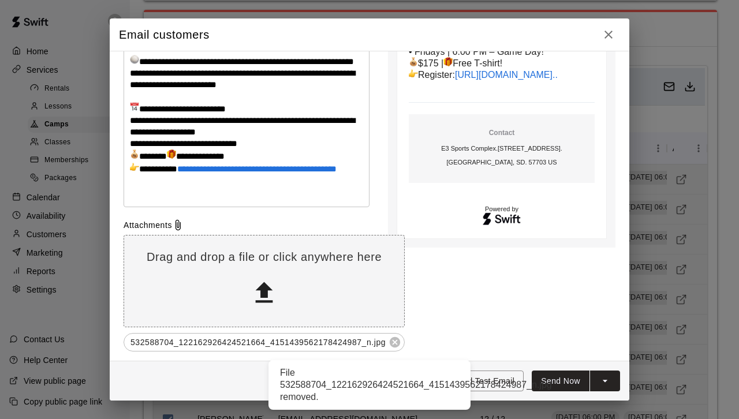
click at [495, 378] on div "File 532588704_122162926424521664_4151439562178424987_n.jpg removed." at bounding box center [416, 385] width 272 height 36
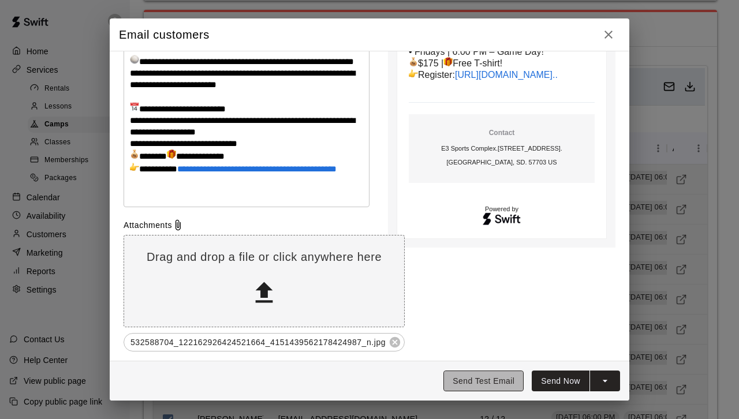
click at [488, 381] on button "Send Test Email" at bounding box center [484, 381] width 80 height 21
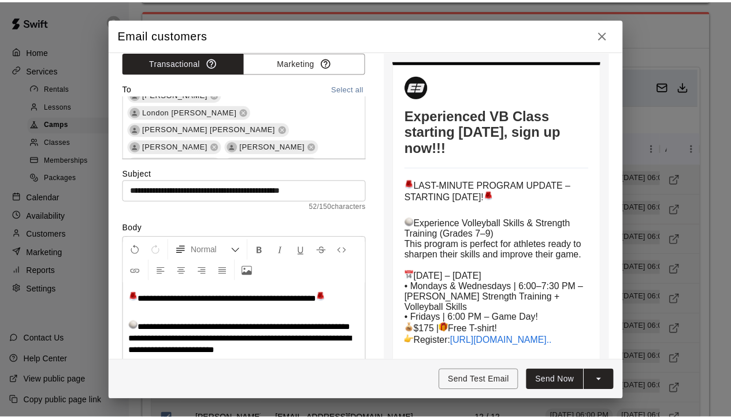
scroll to position [0, 0]
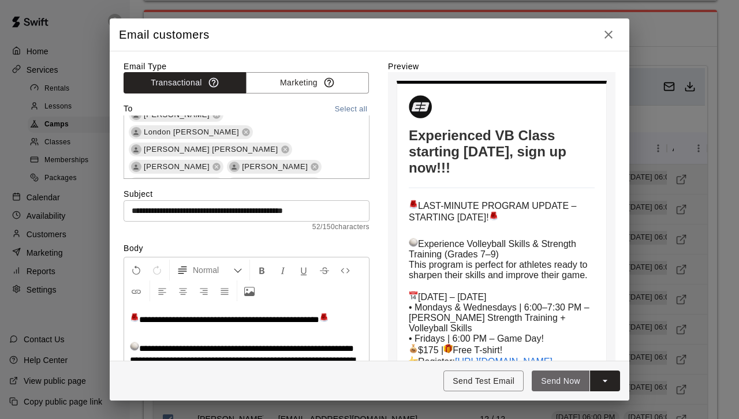
click at [559, 380] on button "Send Now" at bounding box center [561, 381] width 58 height 21
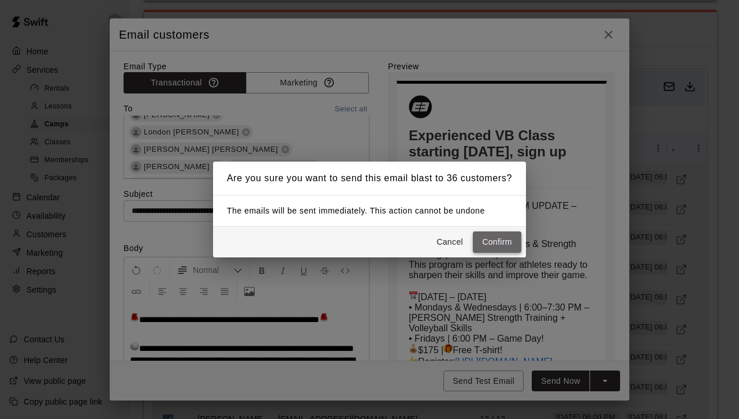
click at [492, 241] on button "Confirm" at bounding box center [497, 242] width 49 height 21
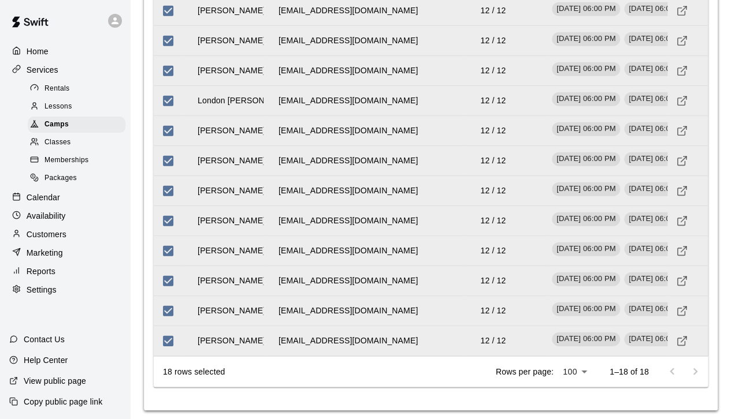
scroll to position [1575, 0]
